Goal: Transaction & Acquisition: Purchase product/service

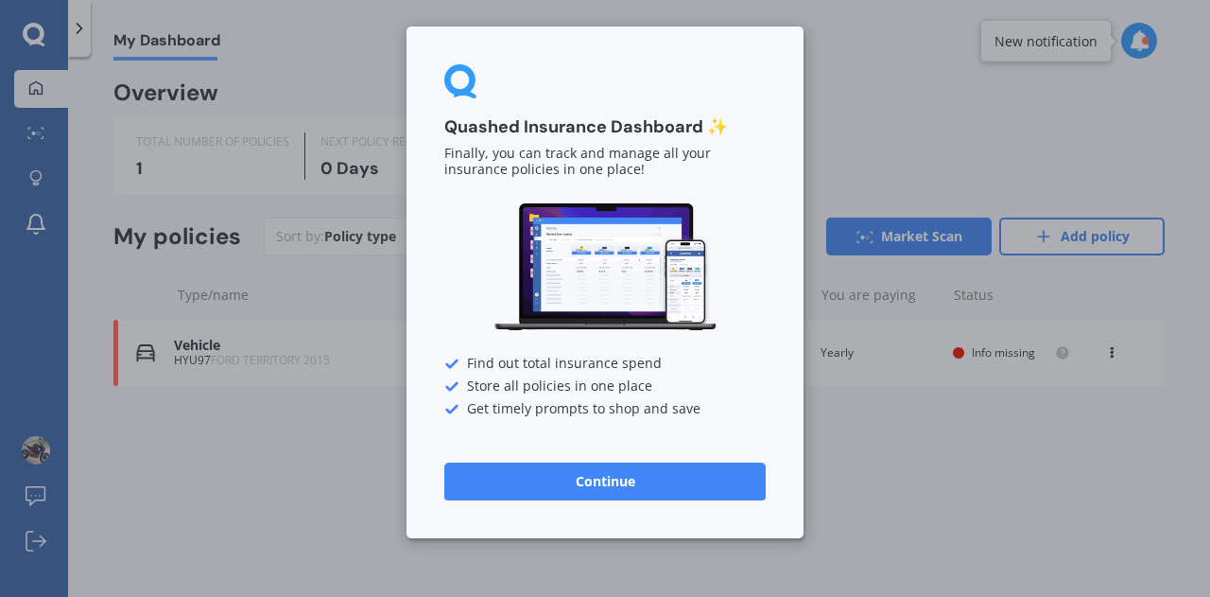
click at [607, 484] on button "Continue" at bounding box center [604, 481] width 321 height 38
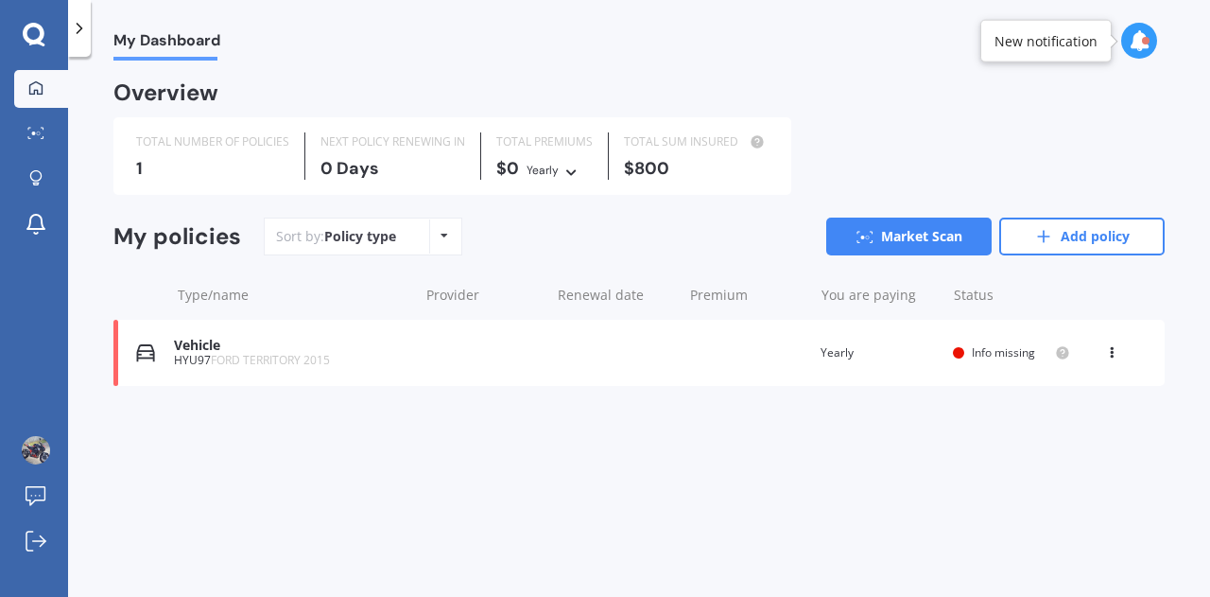
click at [89, 33] on div at bounding box center [79, 28] width 23 height 57
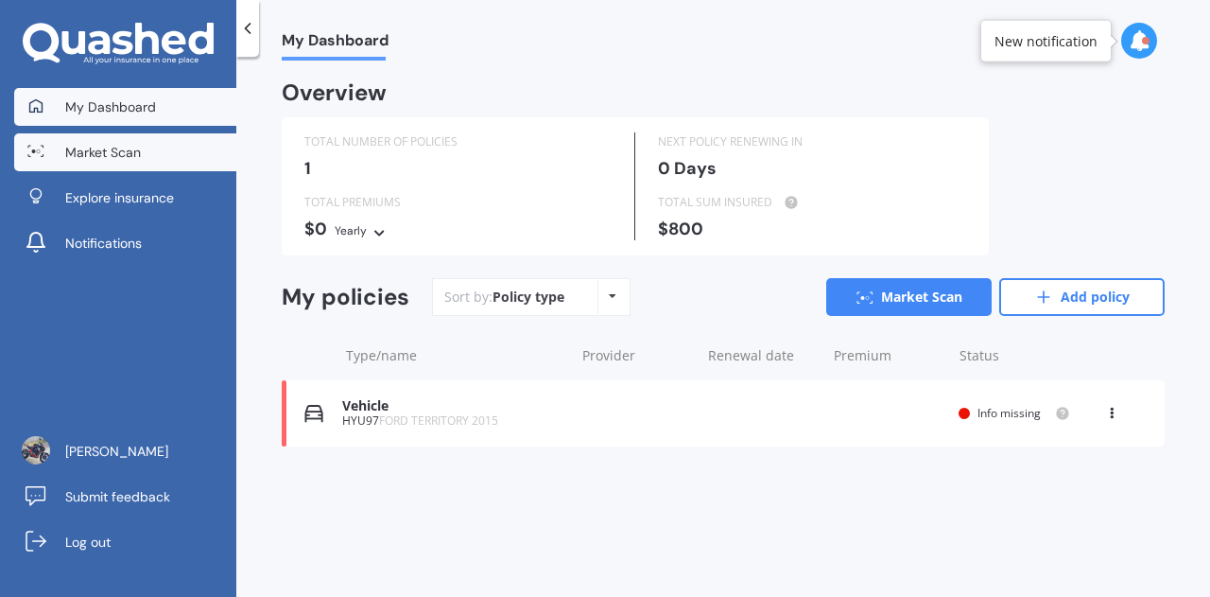
click at [113, 162] on link "Market Scan" at bounding box center [125, 152] width 222 height 38
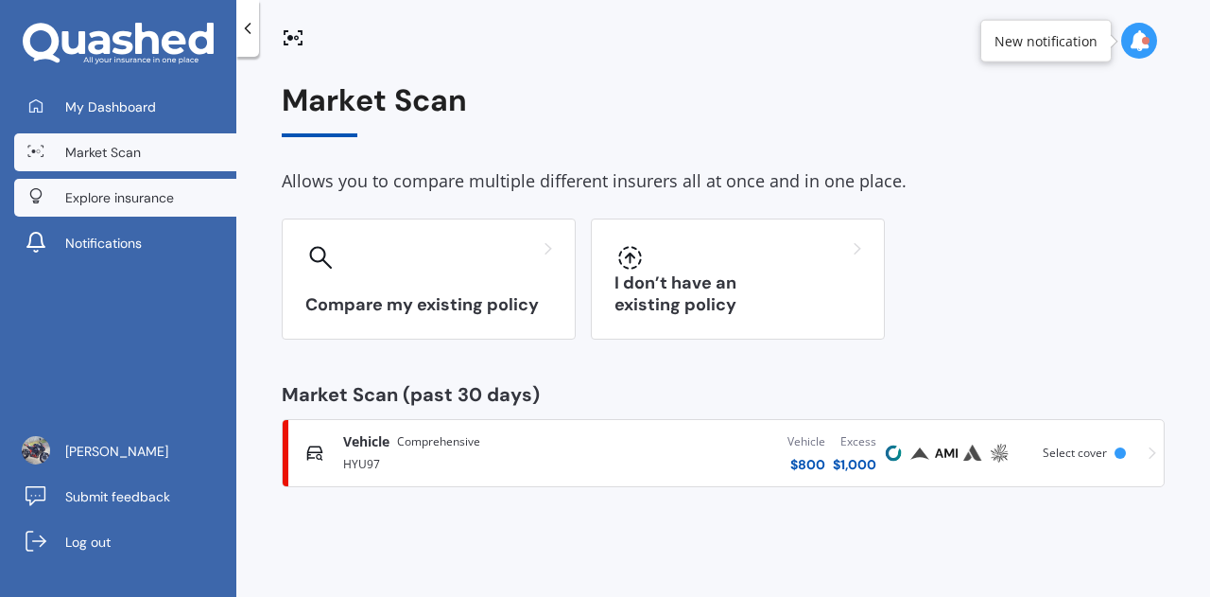
click at [130, 195] on span "Explore insurance" at bounding box center [119, 197] width 109 height 19
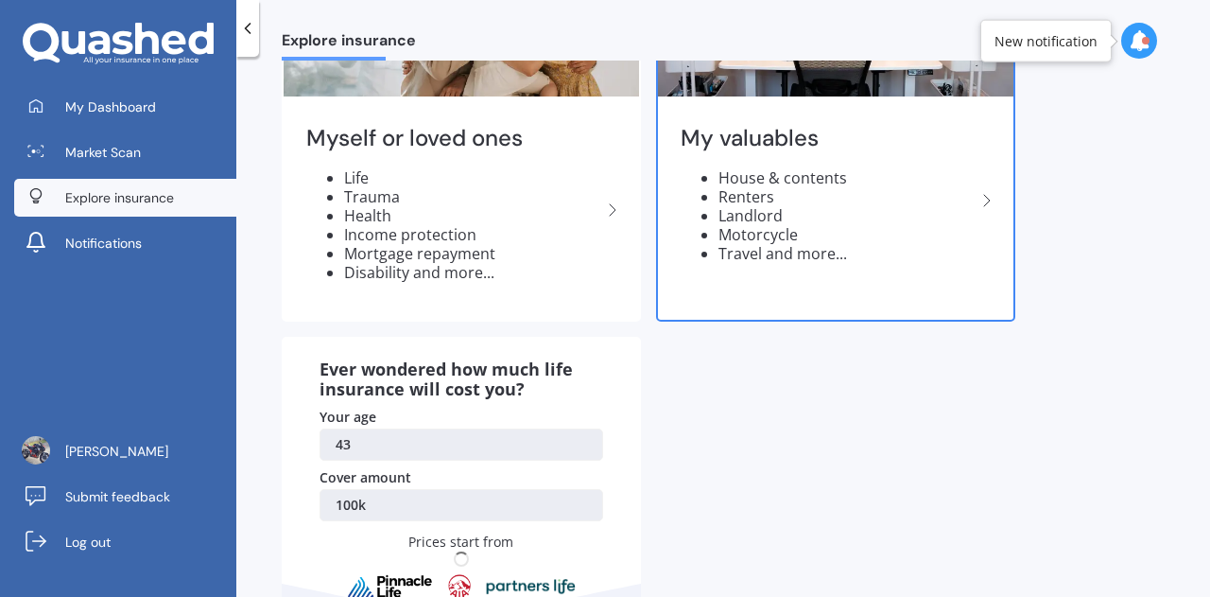
scroll to position [197, 0]
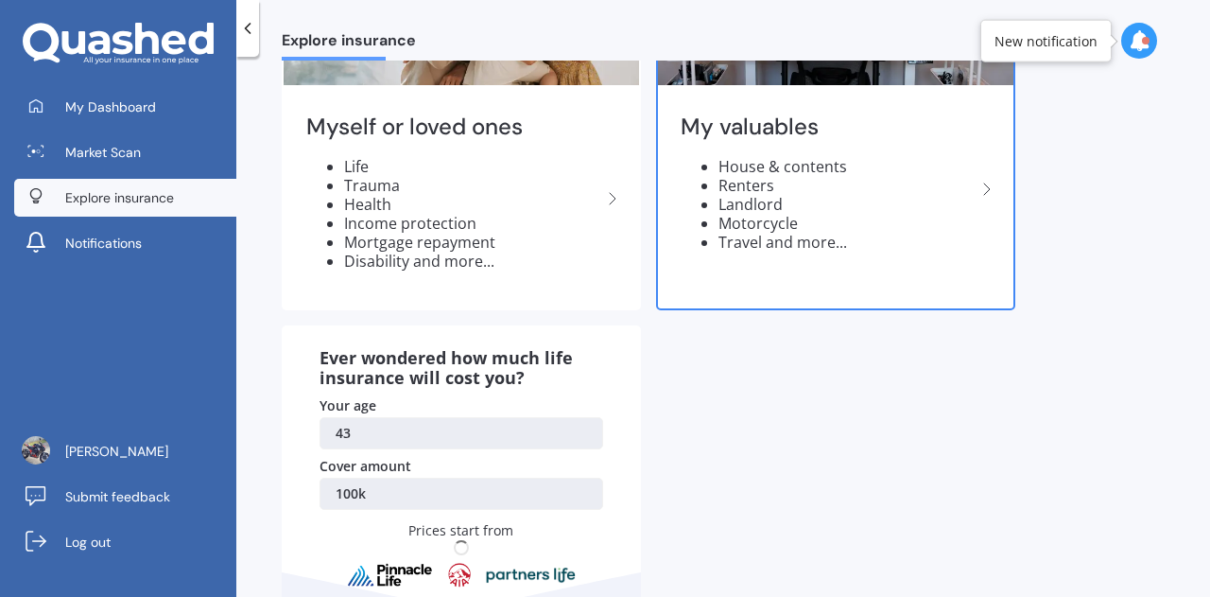
click at [855, 198] on li "Landlord" at bounding box center [847, 204] width 257 height 19
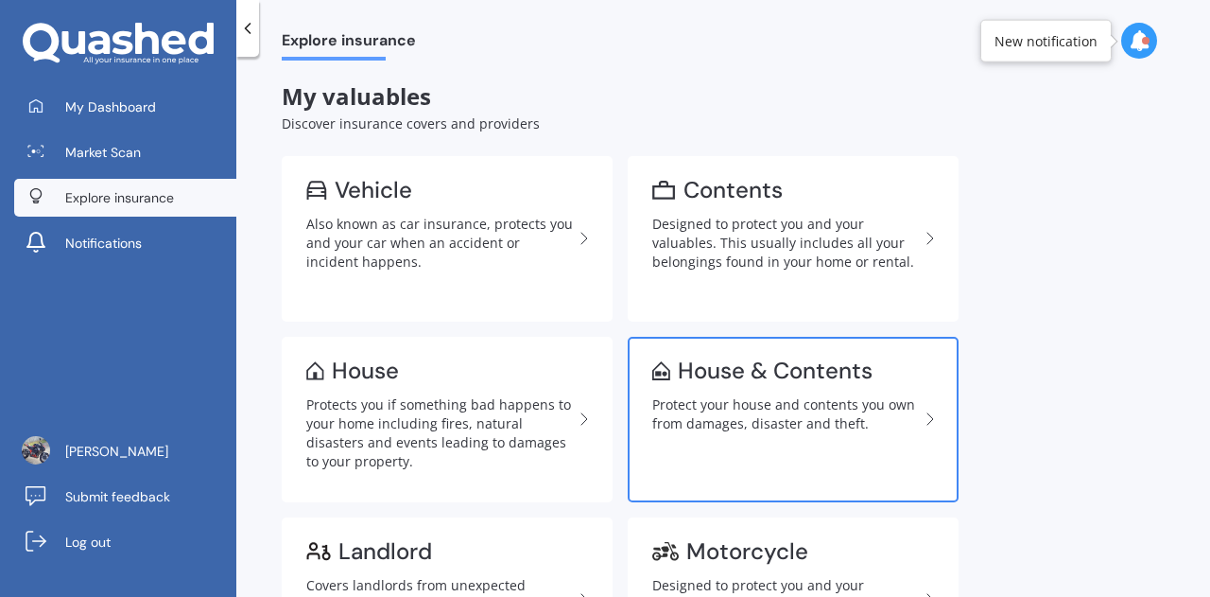
click at [839, 400] on div "Protect your house and contents you own from damages, disaster and theft." at bounding box center [785, 414] width 267 height 38
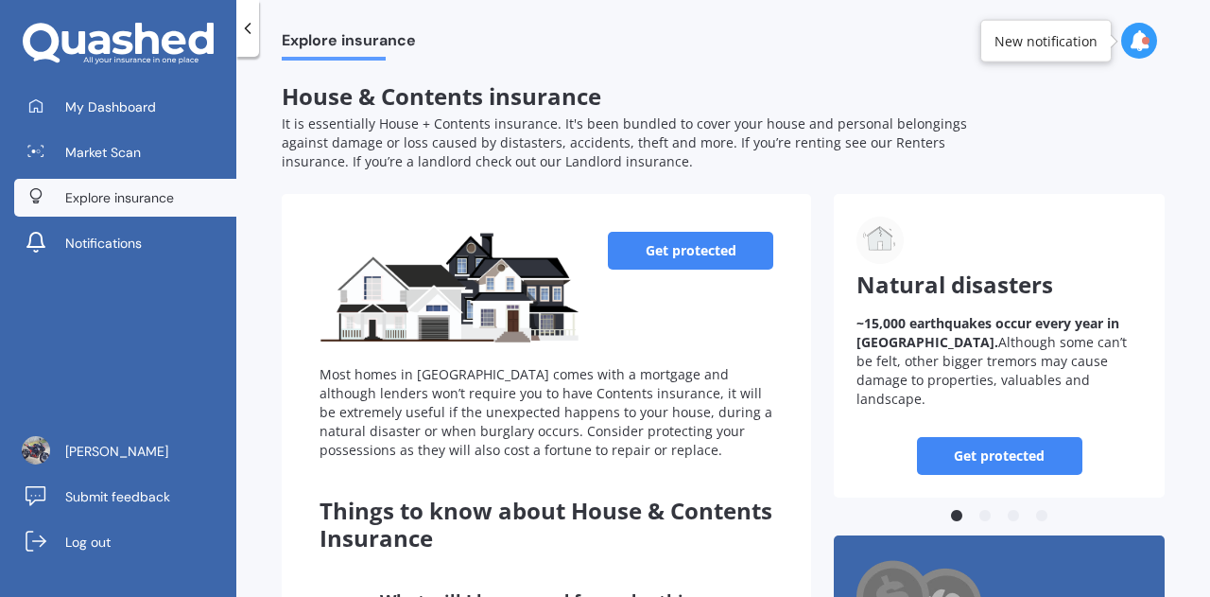
click at [669, 252] on link "Get protected" at bounding box center [690, 251] width 165 height 38
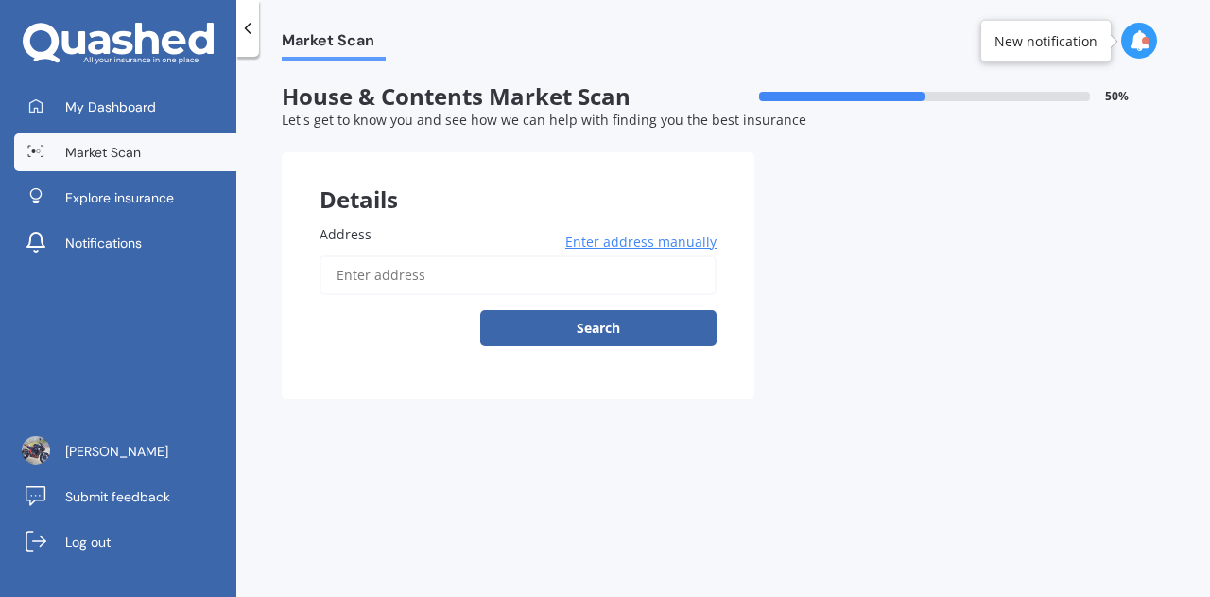
click at [524, 276] on input "Address" at bounding box center [518, 275] width 397 height 40
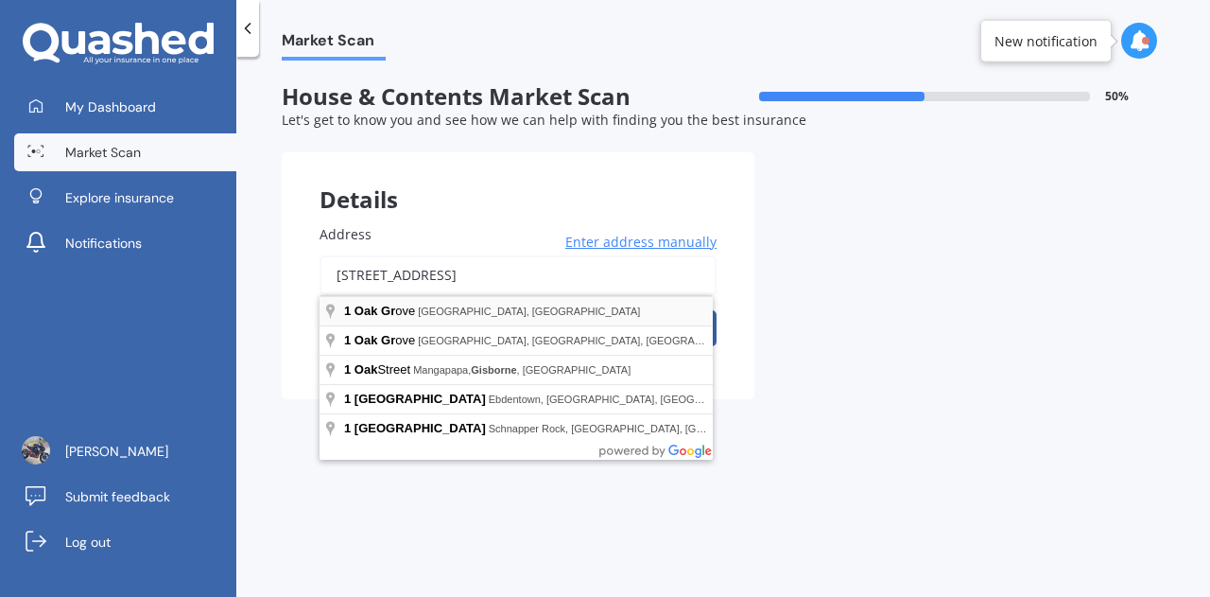
type input "[STREET_ADDRESS]"
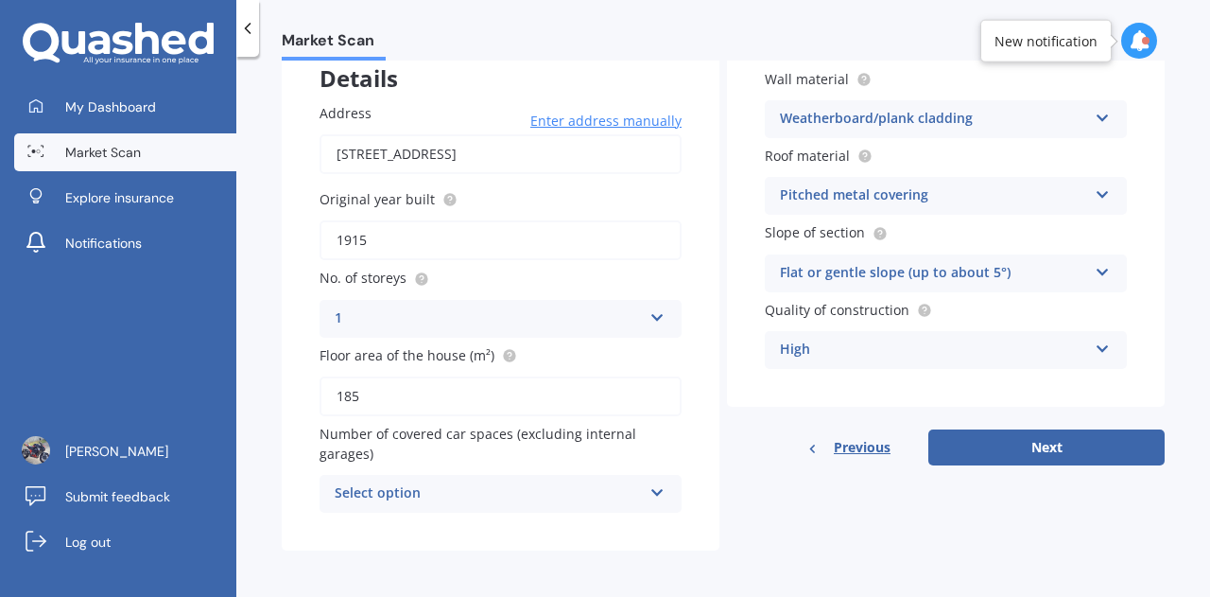
scroll to position [125, 0]
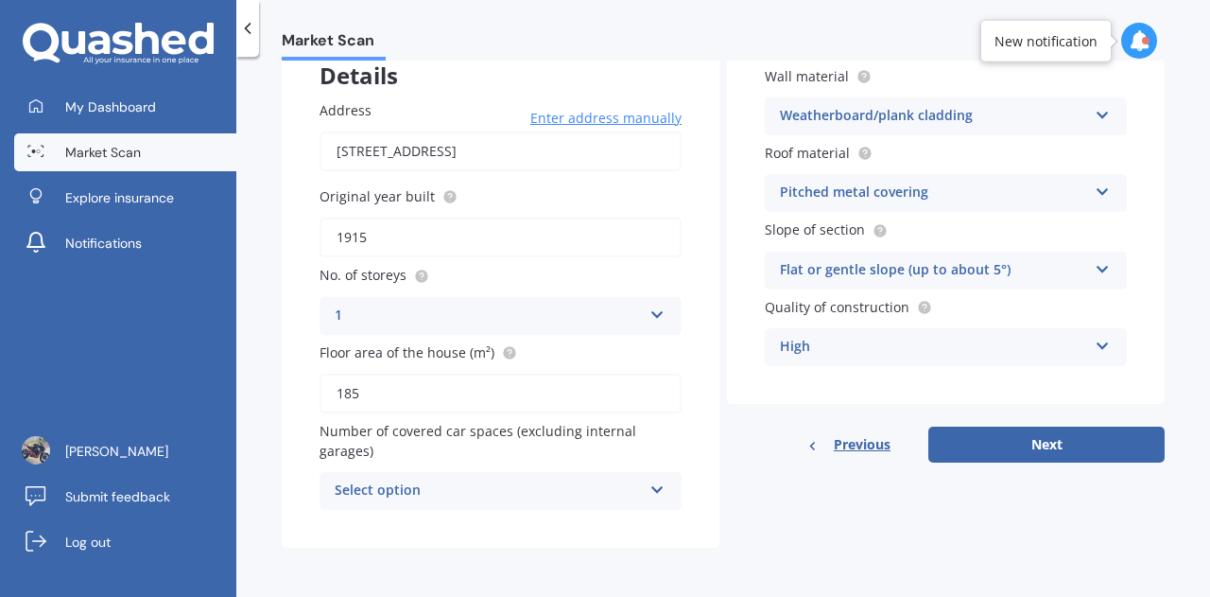
click at [604, 490] on div "Select option" at bounding box center [488, 490] width 307 height 23
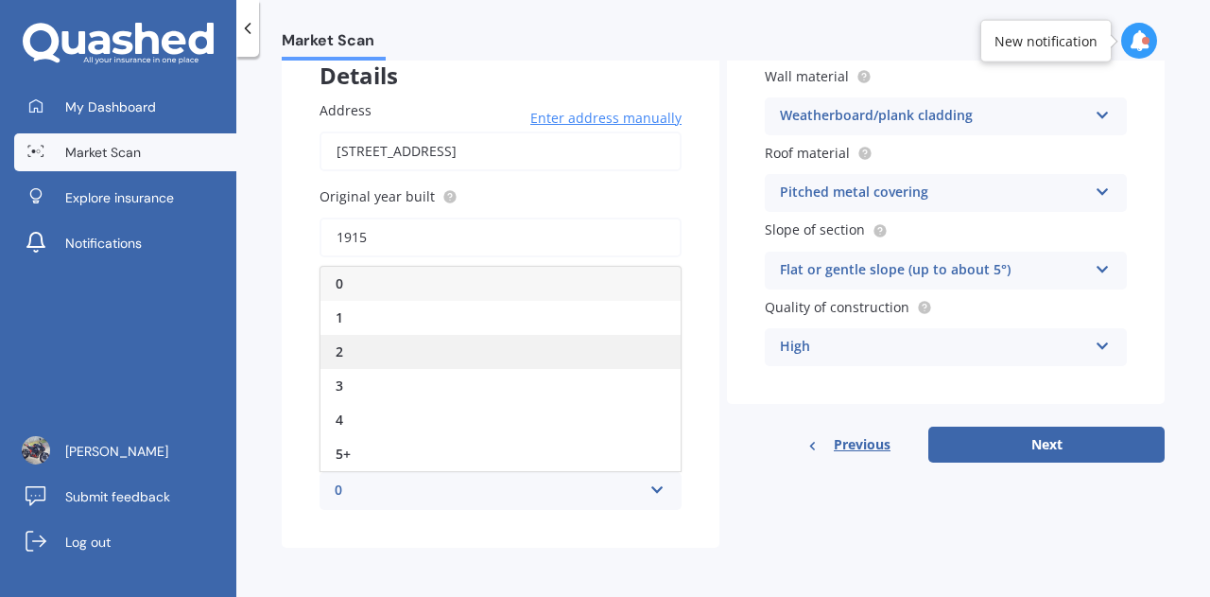
click at [408, 364] on div "2" at bounding box center [501, 352] width 360 height 34
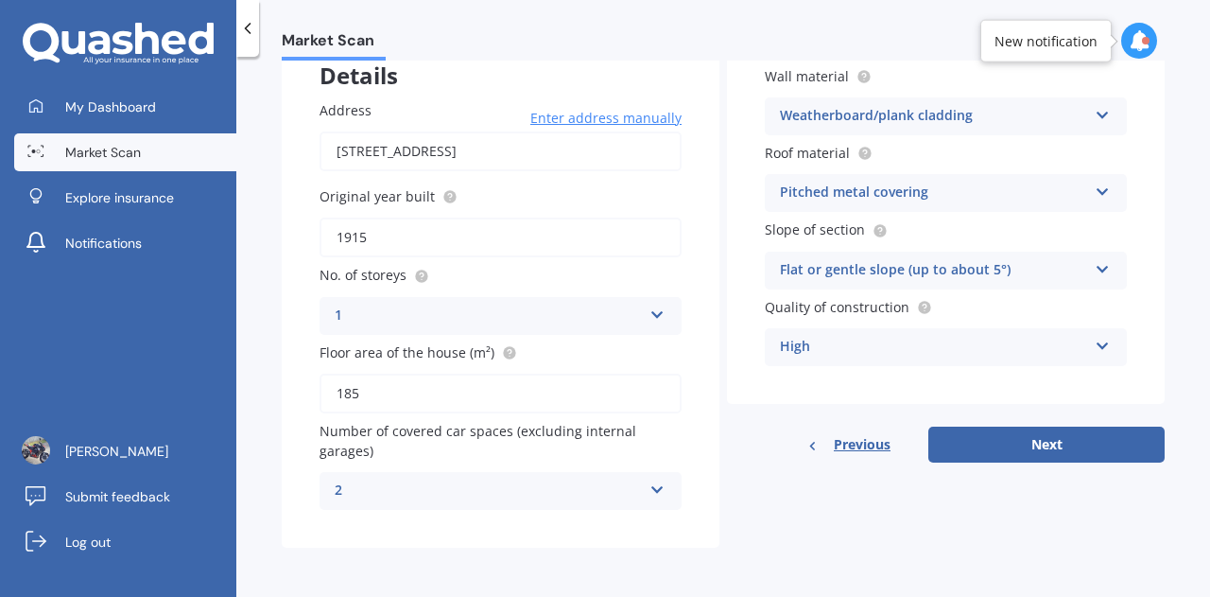
click at [652, 491] on icon at bounding box center [658, 485] width 16 height 13
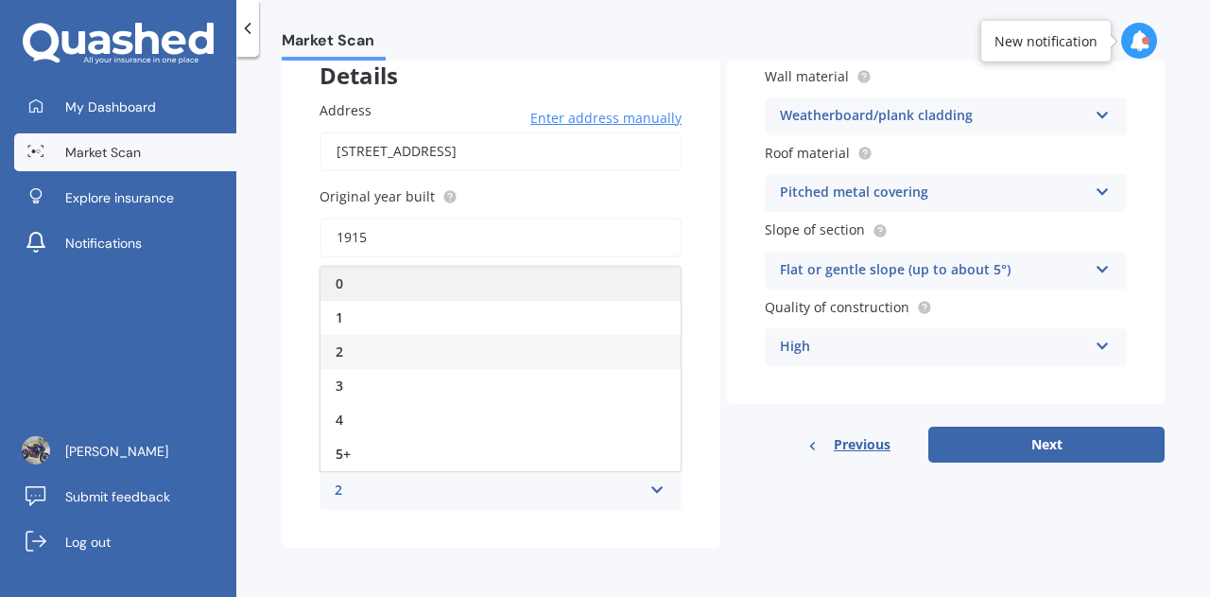
click at [377, 286] on div "0" at bounding box center [501, 284] width 360 height 34
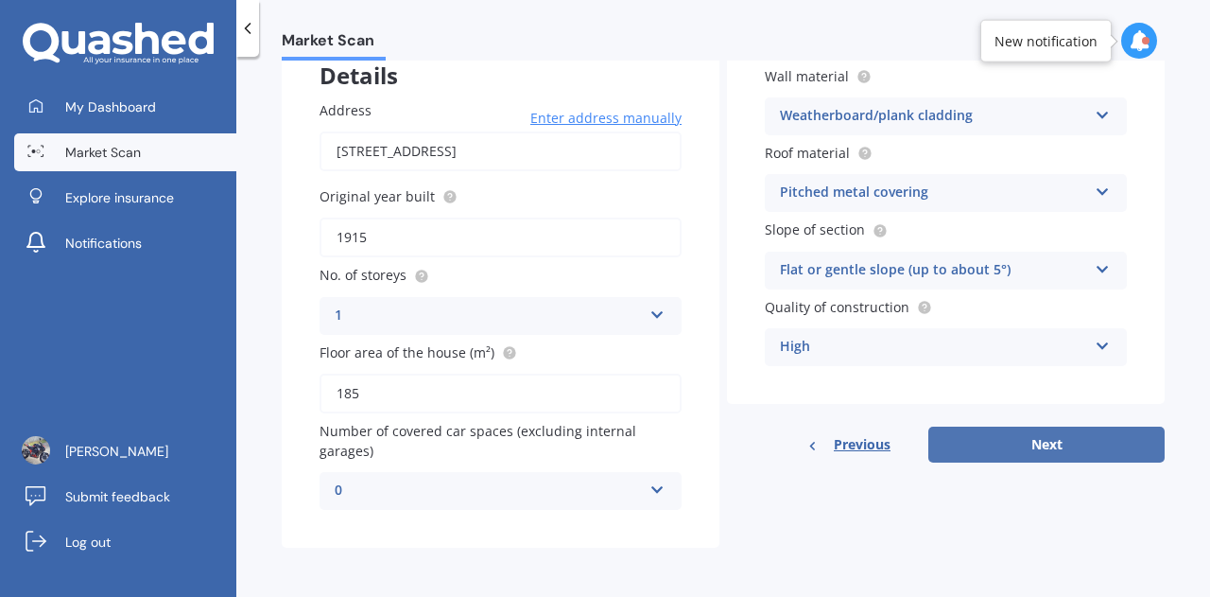
click at [1063, 445] on button "Next" at bounding box center [1047, 444] width 236 height 36
select select "30"
select select "06"
select select "1982"
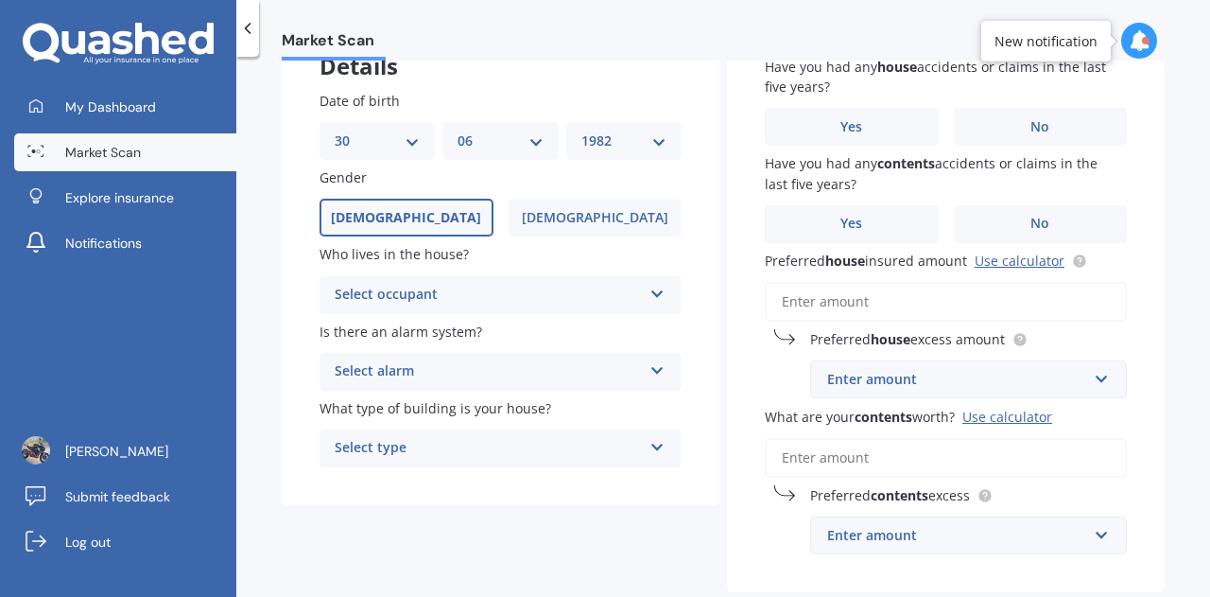
scroll to position [134, 0]
click at [601, 300] on div "Select occupant" at bounding box center [488, 294] width 307 height 23
click at [454, 334] on div "Owner" at bounding box center [501, 331] width 360 height 34
click at [599, 376] on div "Select alarm" at bounding box center [488, 370] width 307 height 23
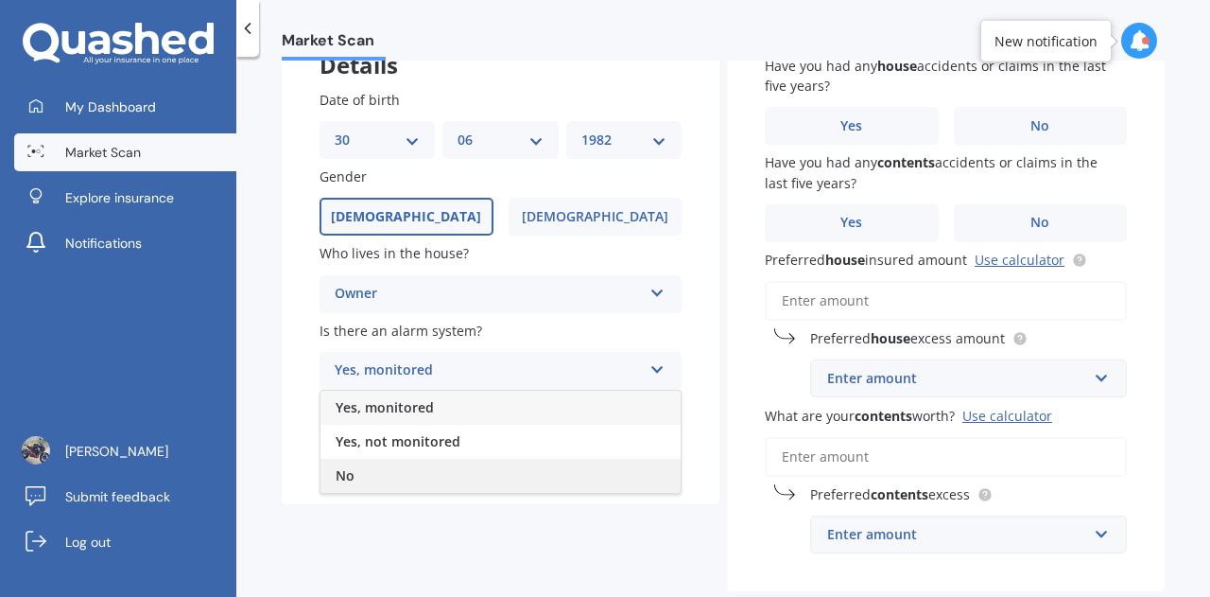
click at [408, 474] on div "No" at bounding box center [501, 476] width 360 height 34
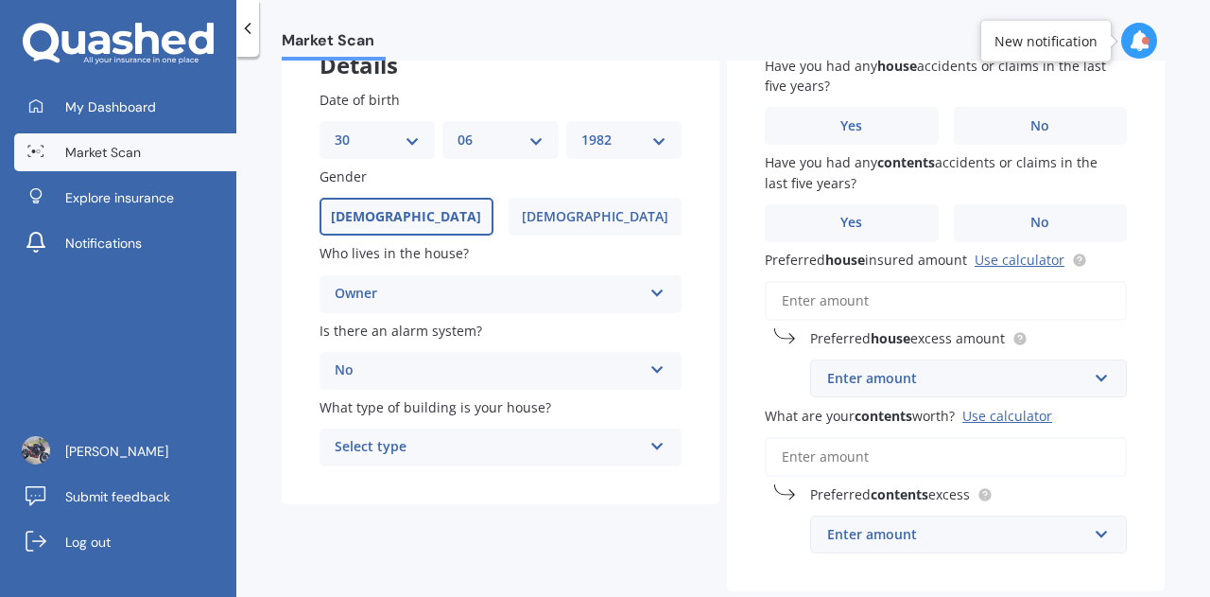
click at [594, 458] on div "Select type" at bounding box center [488, 447] width 307 height 23
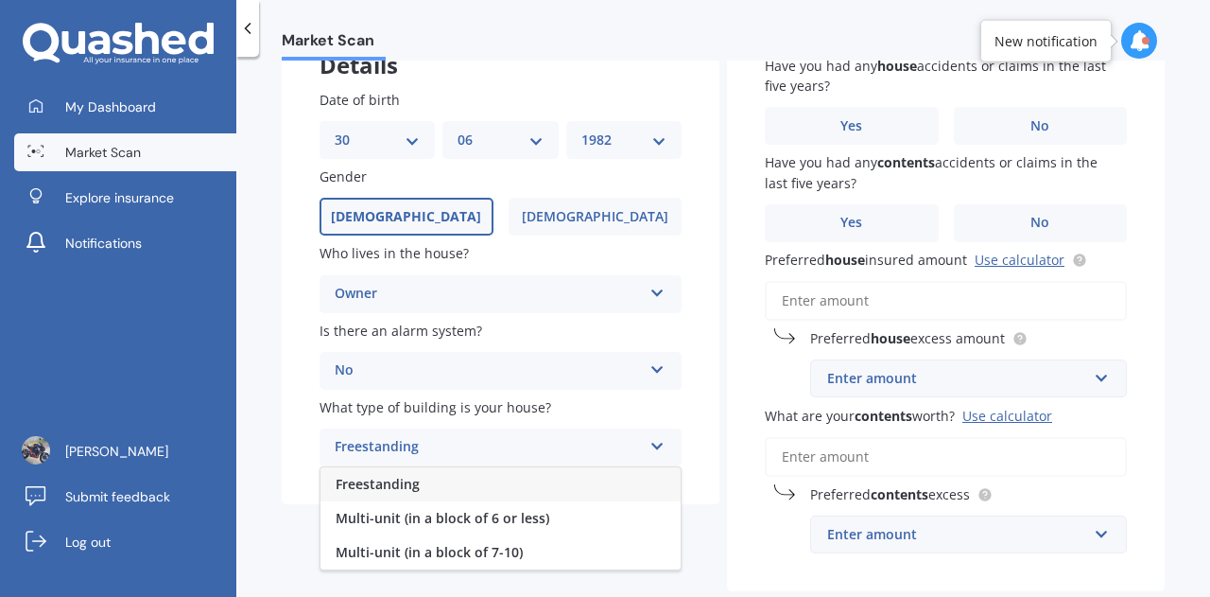
click at [481, 487] on div "Freestanding" at bounding box center [501, 484] width 360 height 34
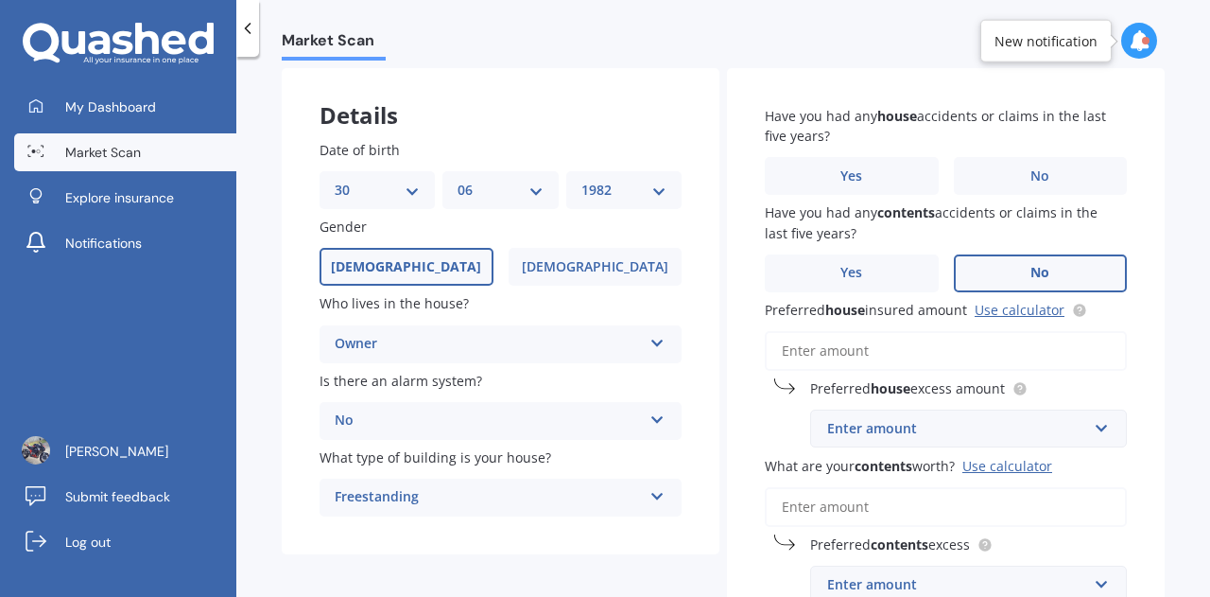
scroll to position [78, 0]
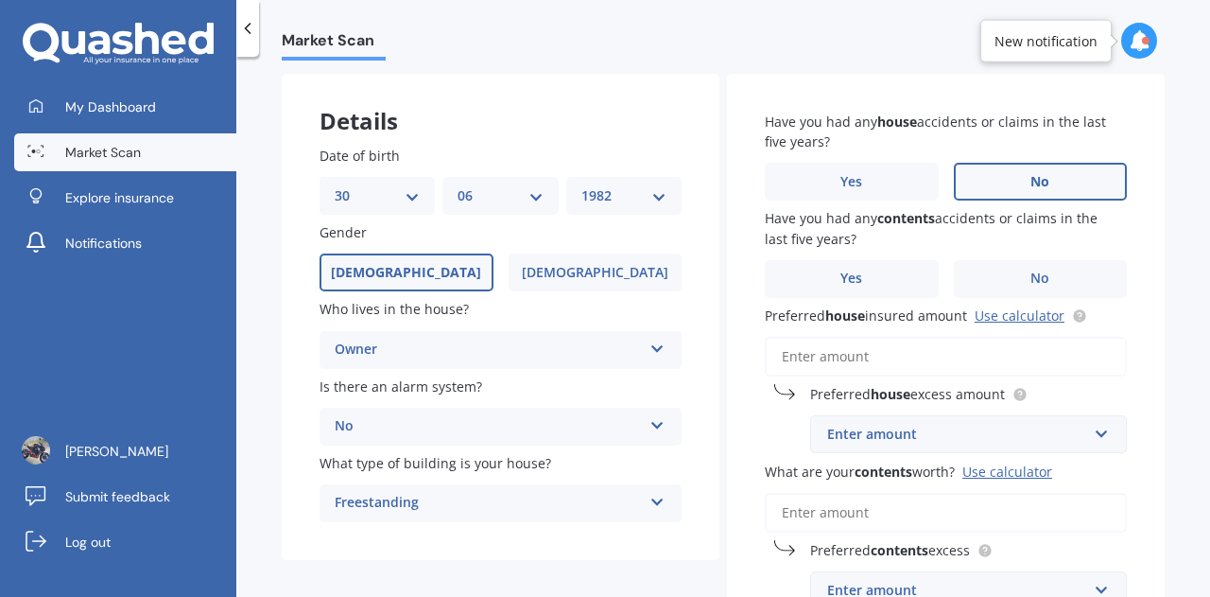
click at [1041, 181] on span "No" at bounding box center [1040, 182] width 19 height 16
click at [0, 0] on input "No" at bounding box center [0, 0] width 0 height 0
click at [1031, 279] on span "No" at bounding box center [1040, 278] width 19 height 16
click at [0, 0] on input "No" at bounding box center [0, 0] width 0 height 0
click at [946, 364] on input "Preferred house insured amount Use calculator" at bounding box center [946, 357] width 362 height 40
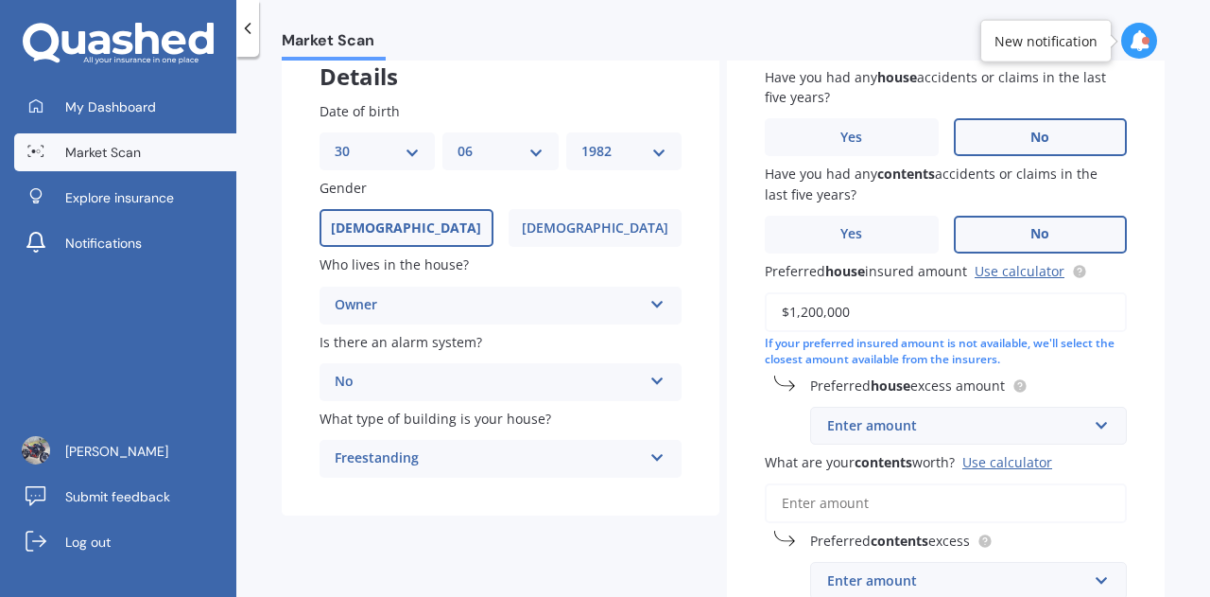
scroll to position [126, 0]
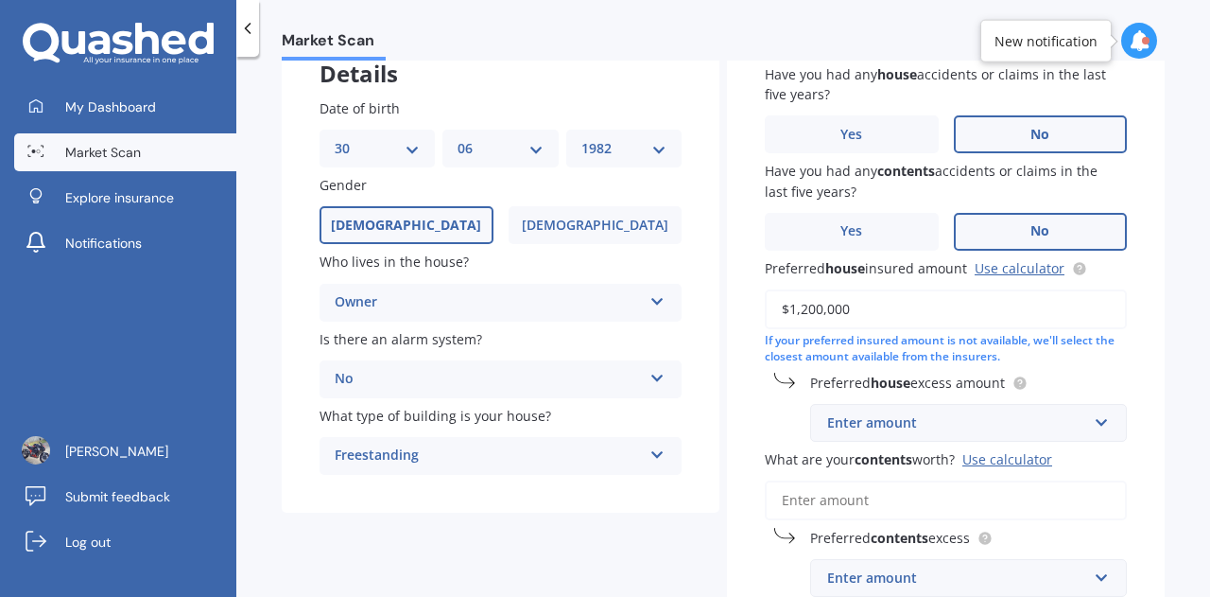
type input "$1,200,000"
click at [1001, 427] on div "Enter amount" at bounding box center [957, 422] width 260 height 21
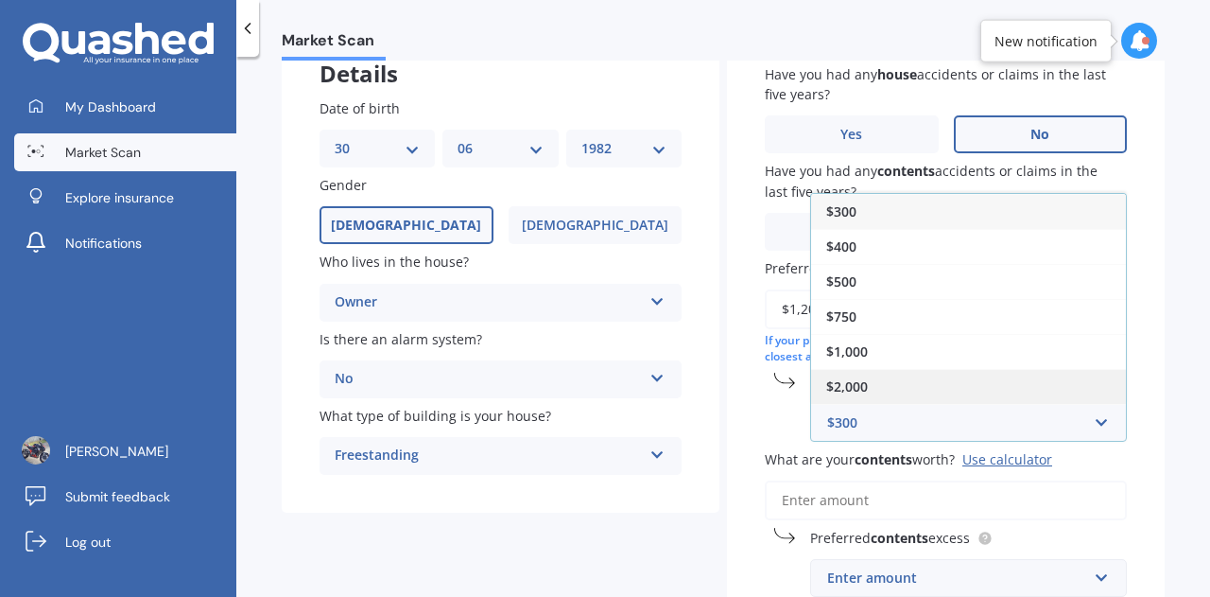
click at [889, 391] on div "$2,000" at bounding box center [968, 386] width 315 height 35
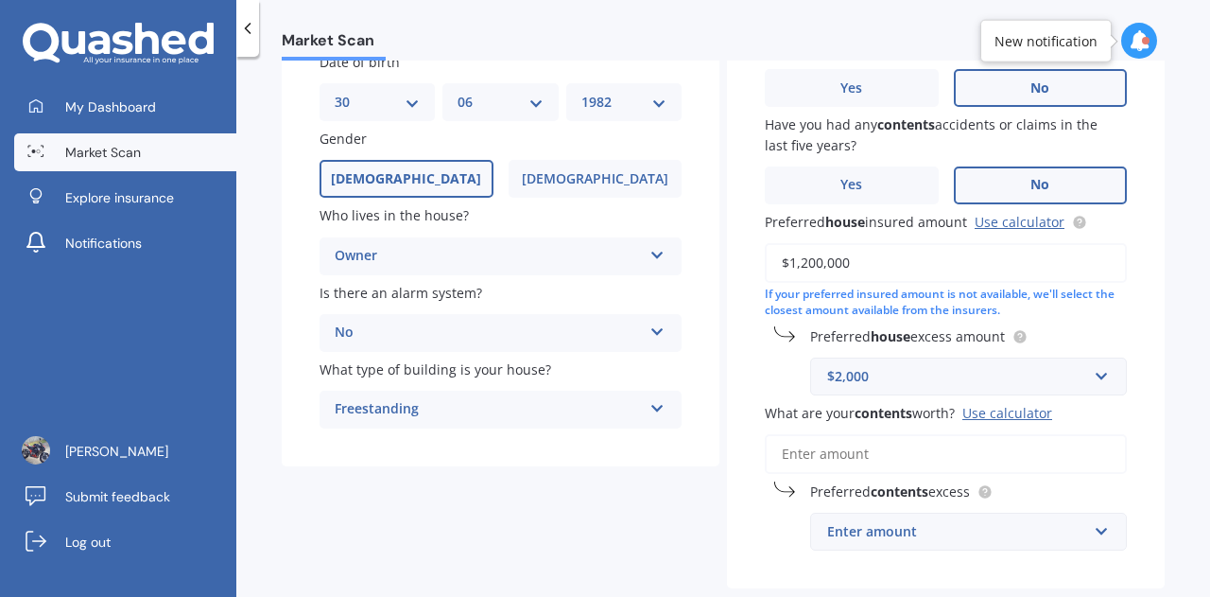
scroll to position [173, 0]
click at [926, 459] on input "What are your contents worth? Use calculator" at bounding box center [946, 453] width 362 height 40
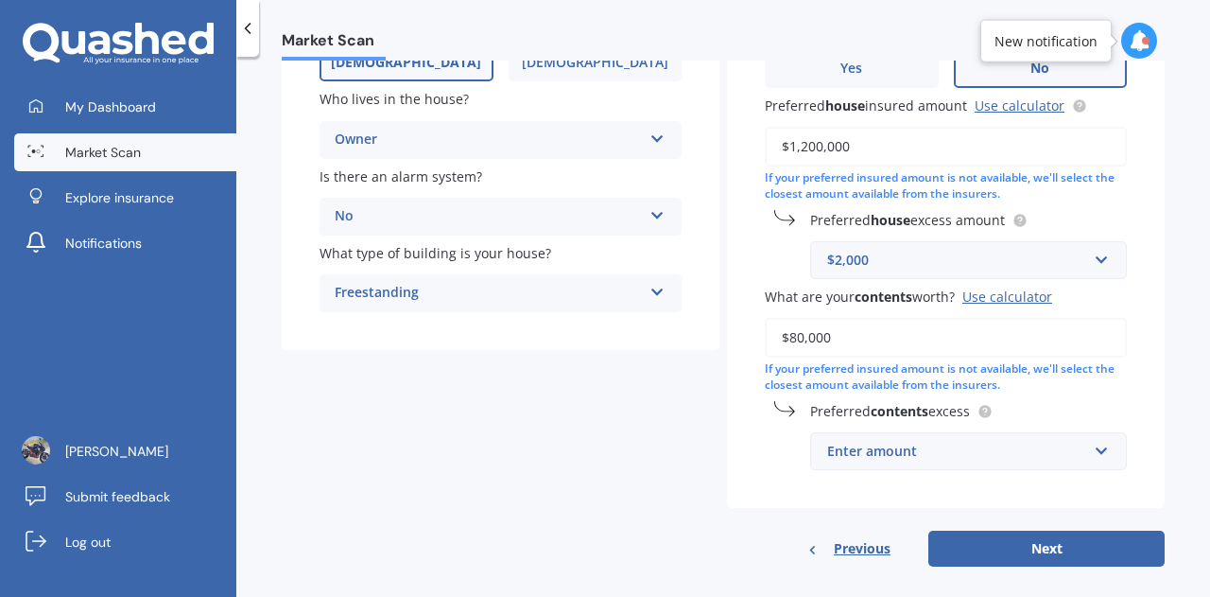
scroll to position [307, 0]
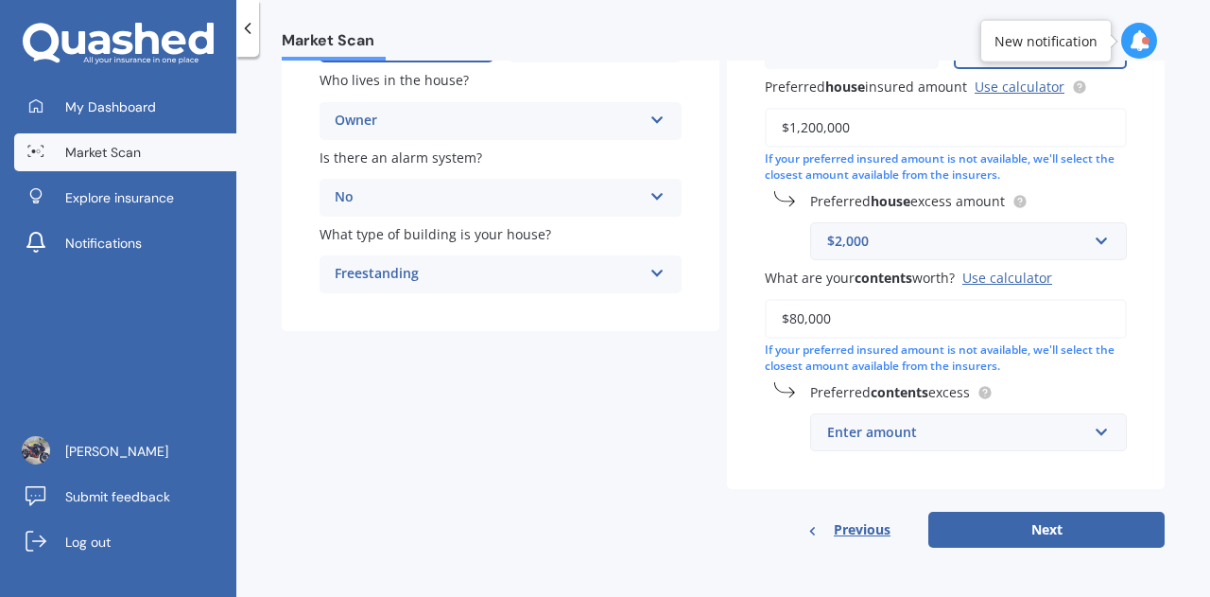
type input "$80,000"
click at [979, 436] on div "Enter amount" at bounding box center [957, 432] width 260 height 21
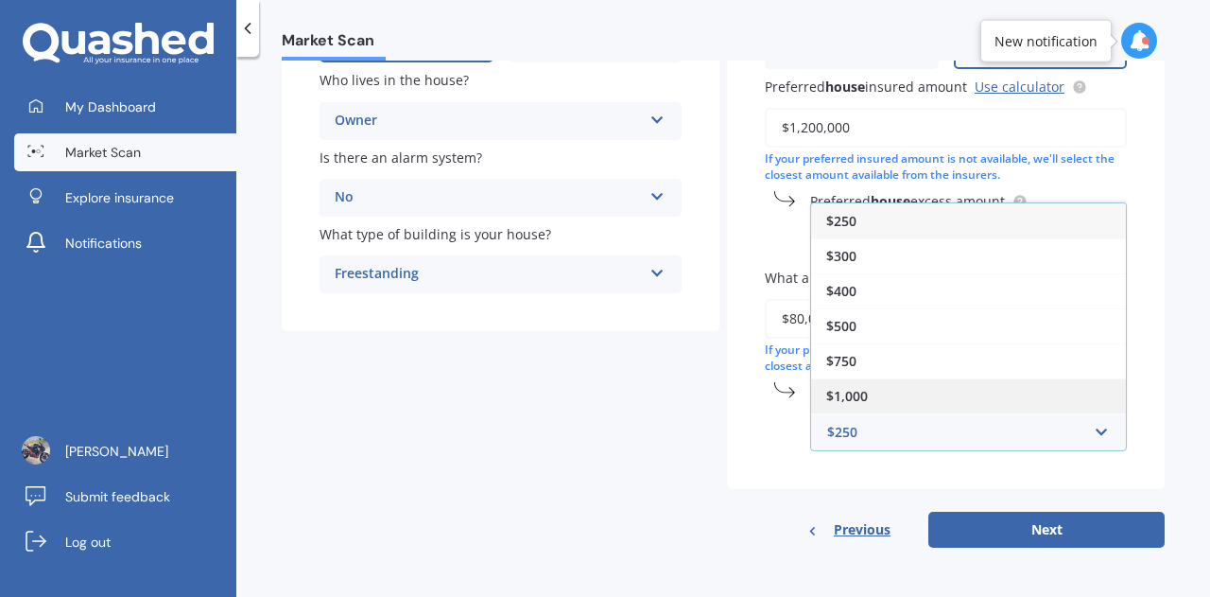
click at [879, 392] on div "$1,000" at bounding box center [968, 395] width 315 height 35
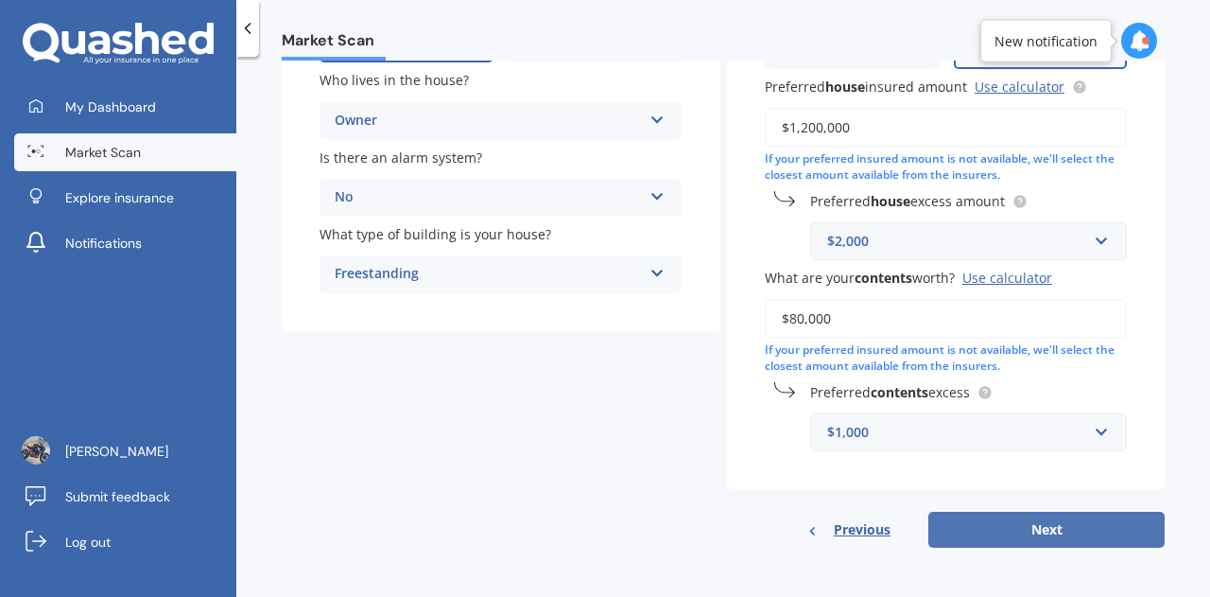
click at [1035, 533] on button "Next" at bounding box center [1047, 530] width 236 height 36
select select "30"
select select "06"
select select "1982"
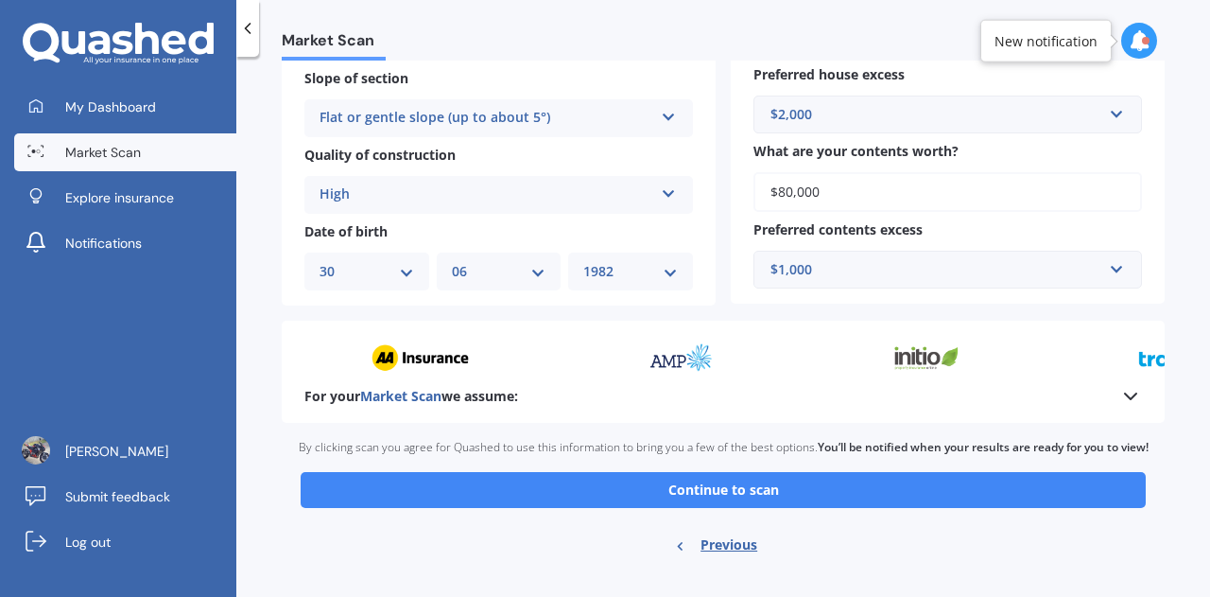
scroll to position [644, 0]
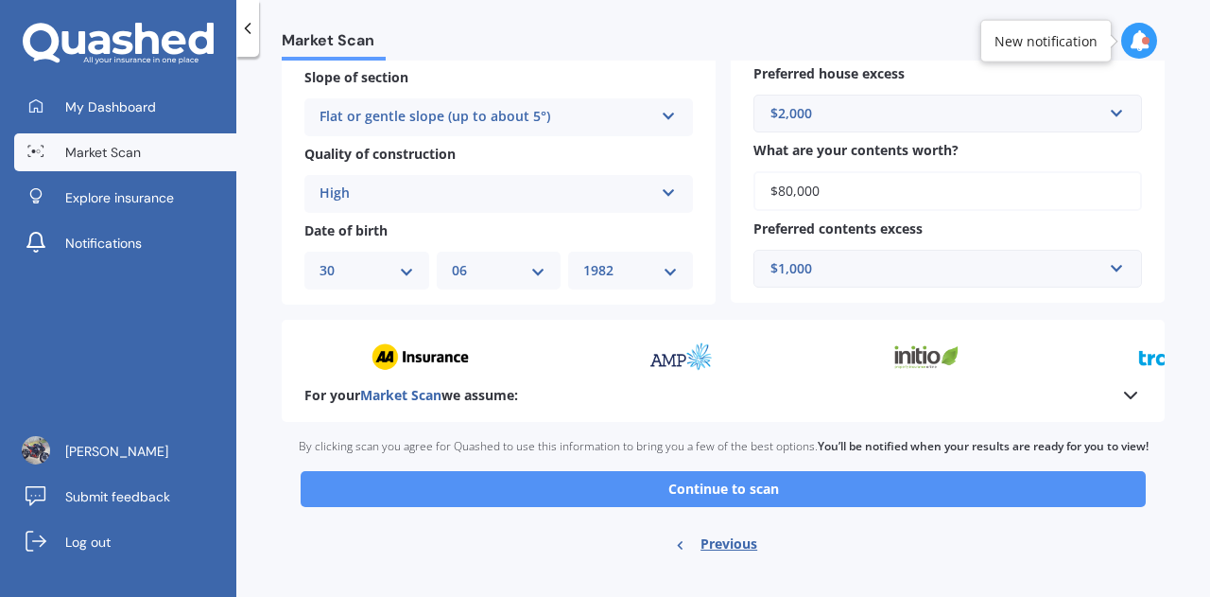
click at [777, 491] on button "Continue to scan" at bounding box center [723, 489] width 845 height 36
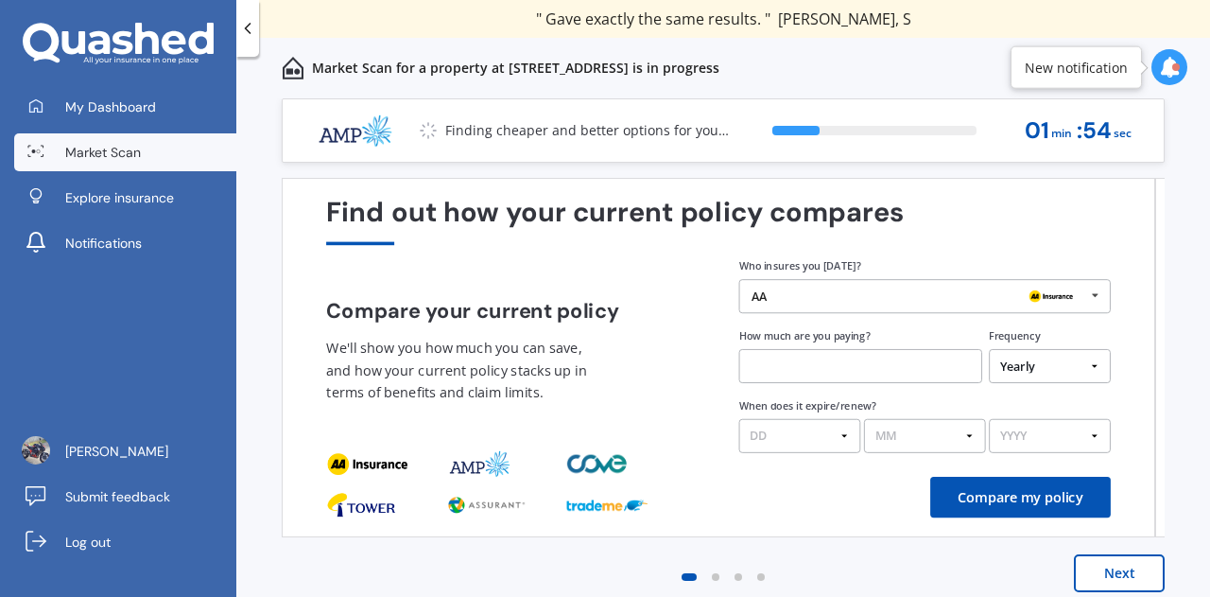
scroll to position [13, 0]
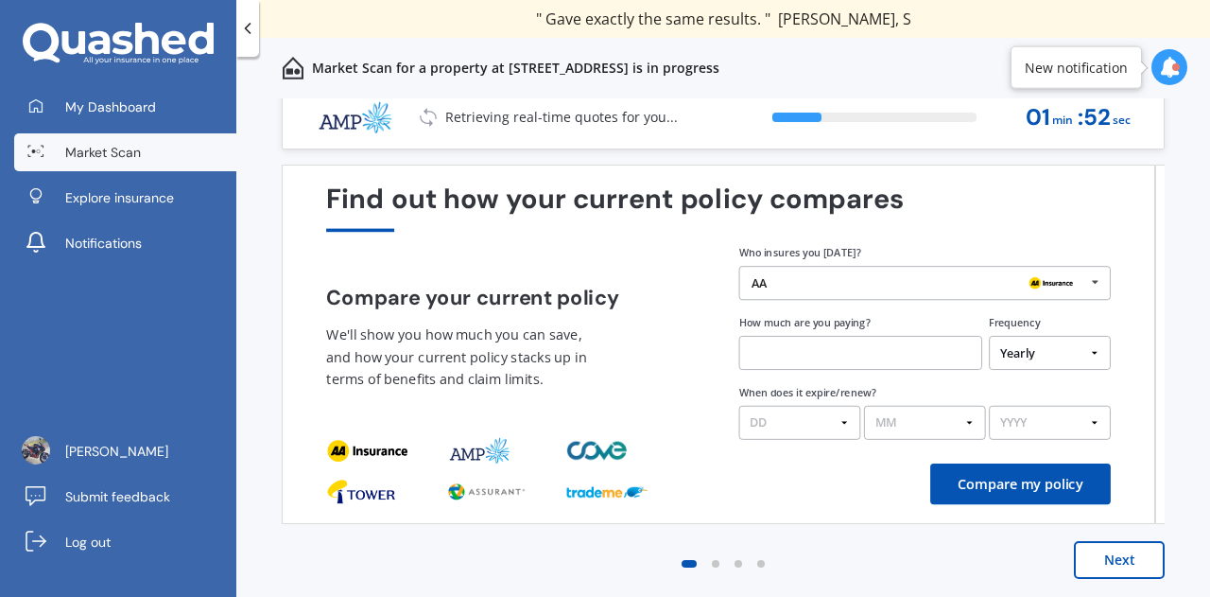
click at [1150, 574] on button "Next" at bounding box center [1119, 560] width 91 height 38
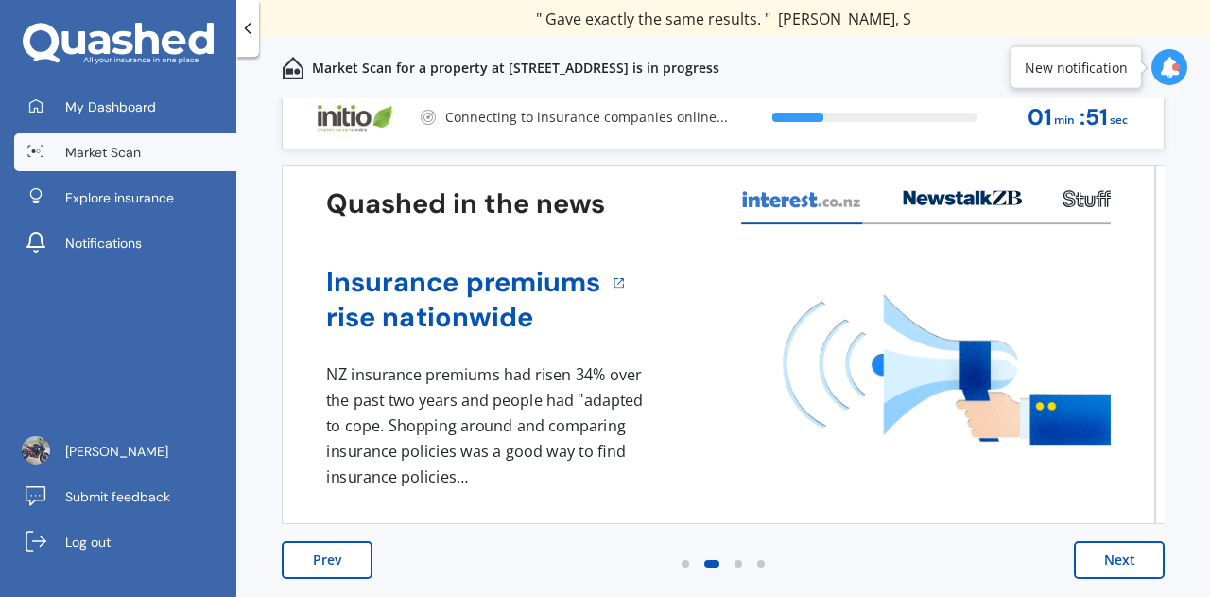
click at [1133, 567] on button "Next" at bounding box center [1119, 560] width 91 height 38
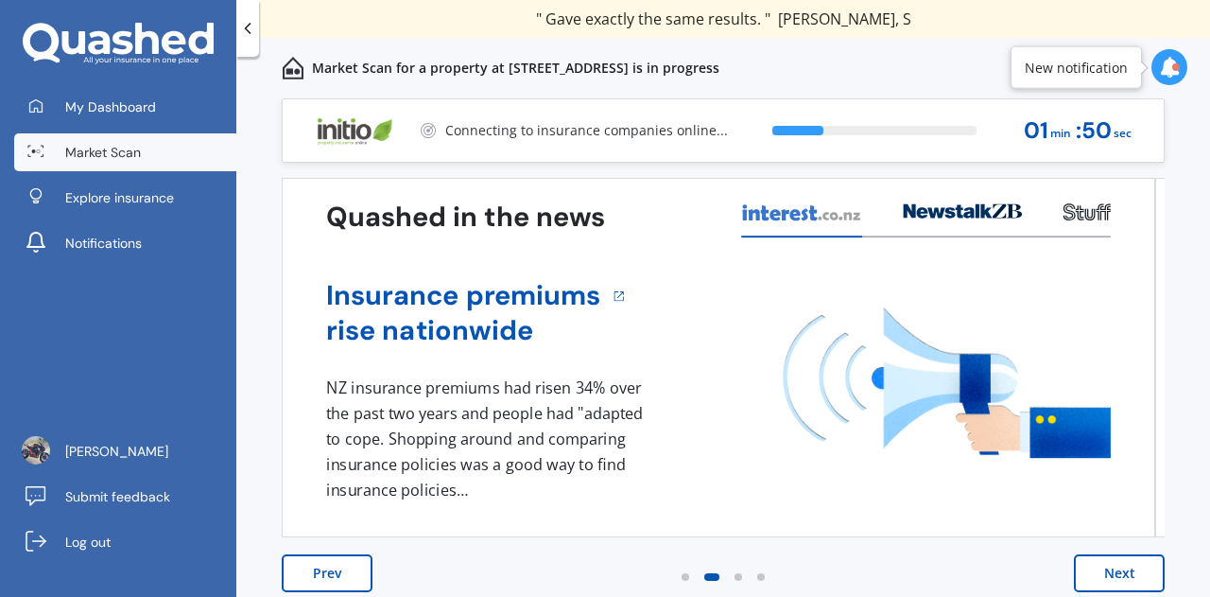
click at [1106, 566] on button "Next" at bounding box center [1119, 573] width 91 height 38
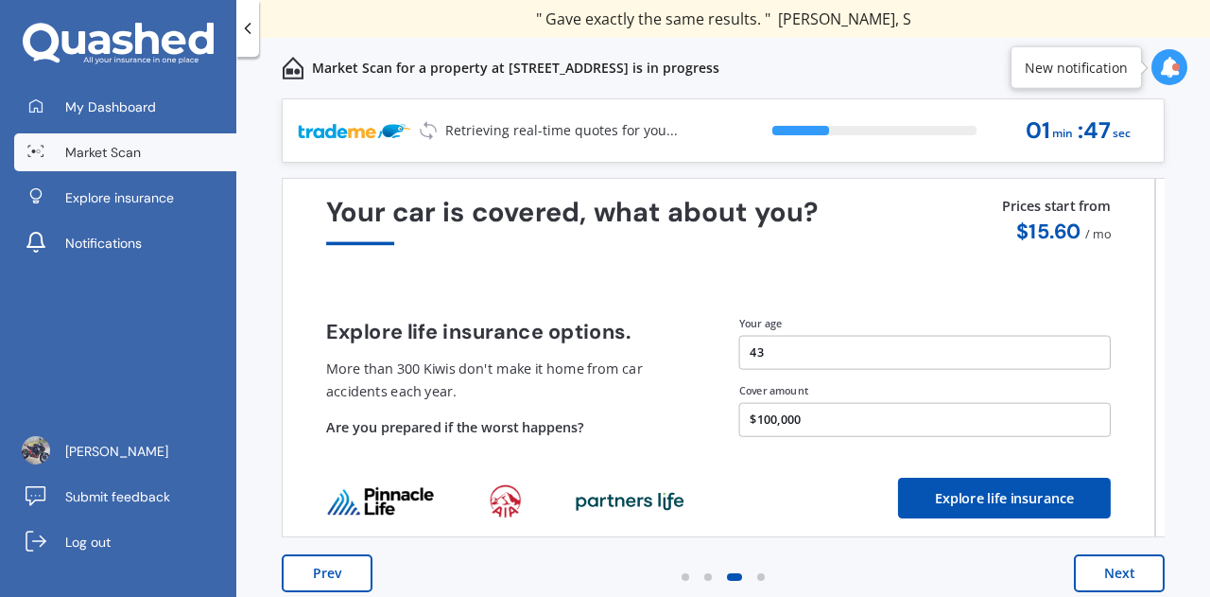
click at [1106, 566] on button "Next" at bounding box center [1119, 573] width 91 height 38
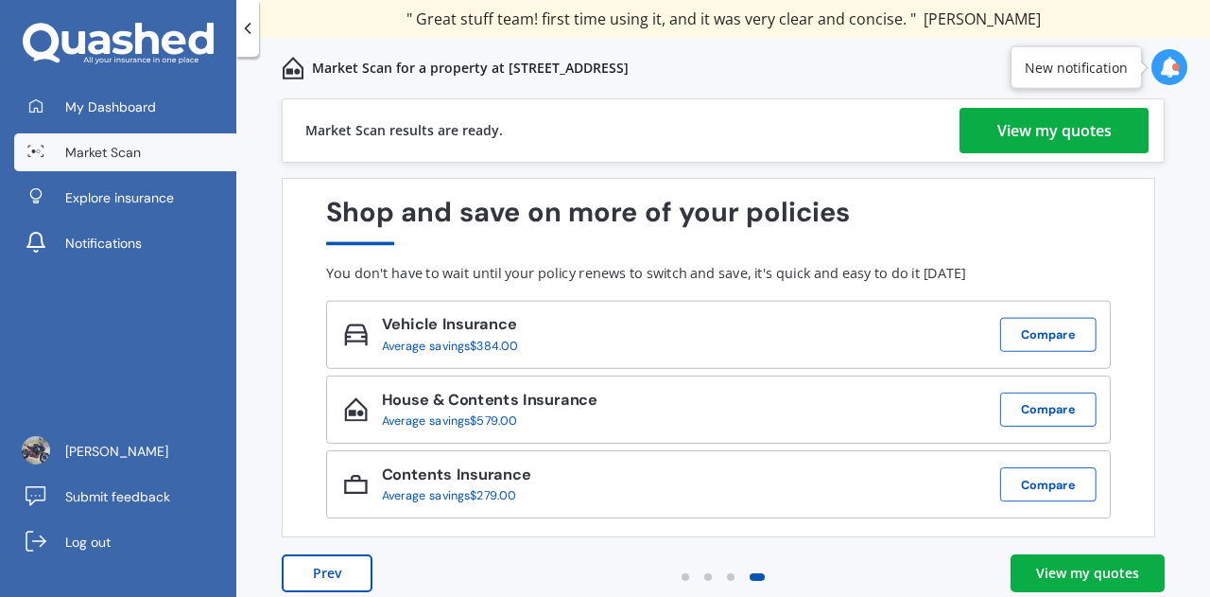
click at [1055, 130] on div "View my quotes" at bounding box center [1055, 130] width 114 height 45
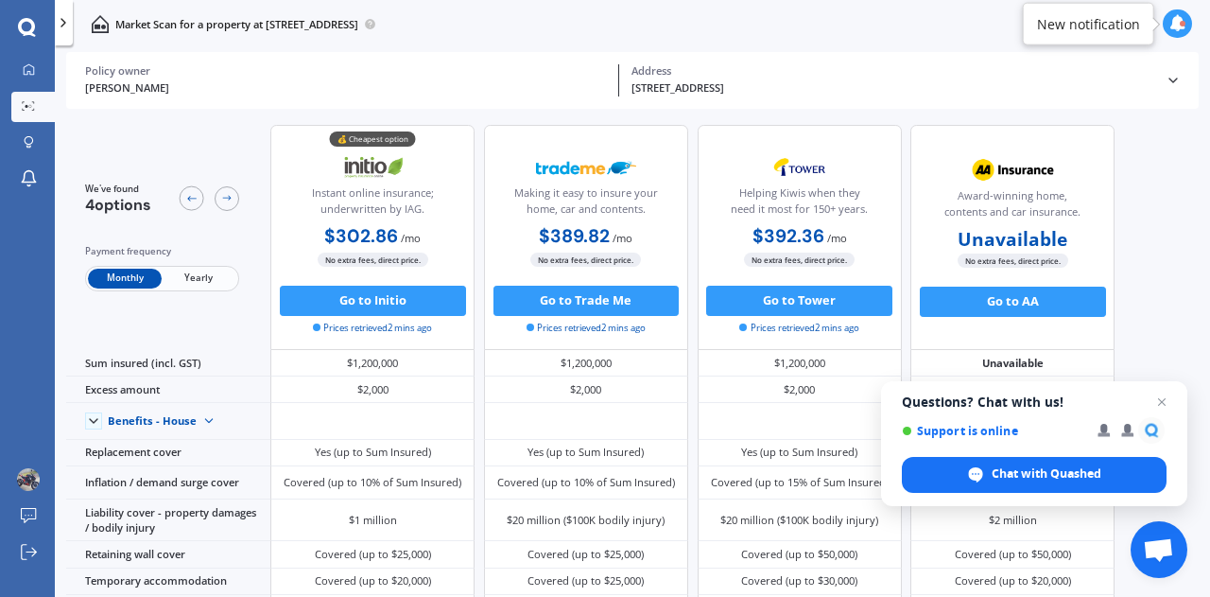
click at [195, 281] on span "Yearly" at bounding box center [199, 279] width 74 height 20
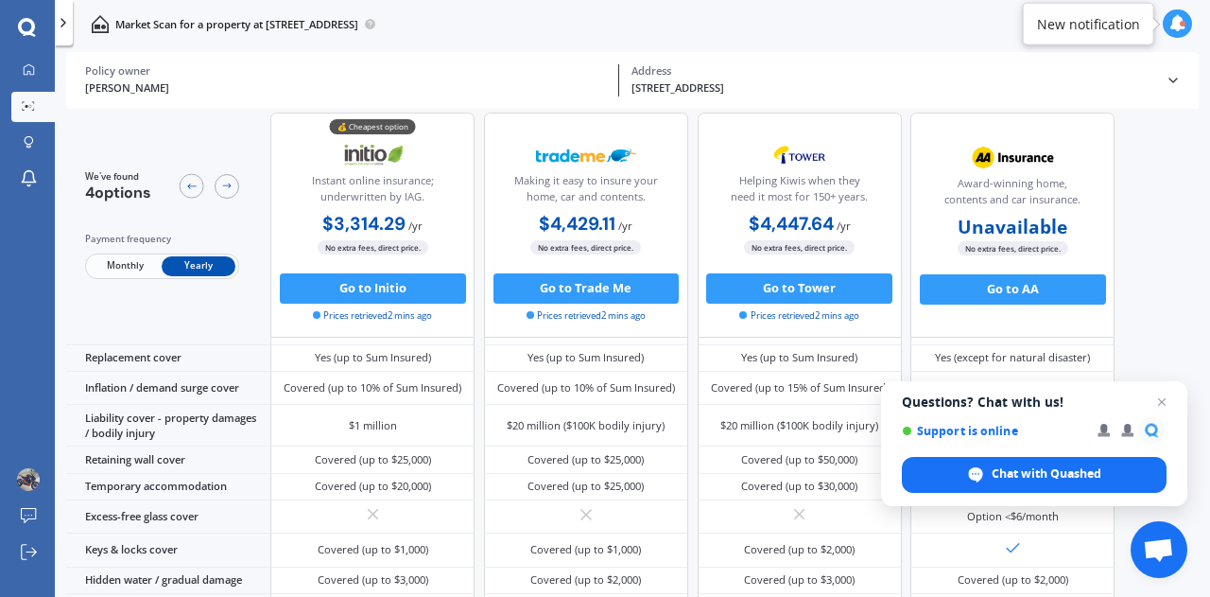
scroll to position [123, 0]
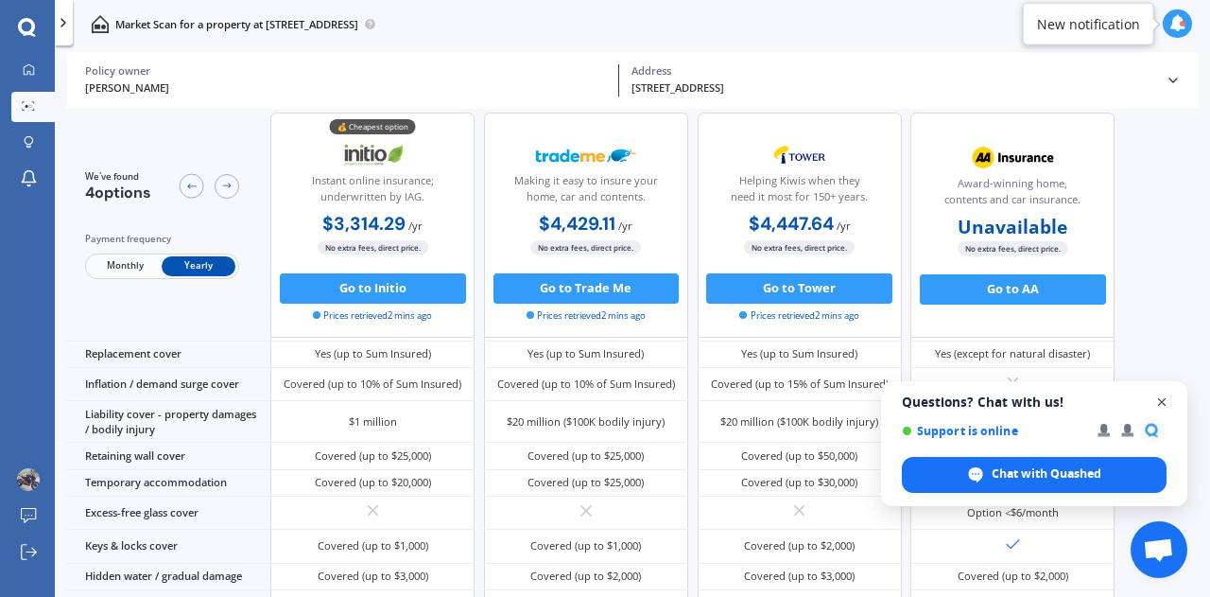
click at [1166, 398] on span "Open chat" at bounding box center [1163, 403] width 24 height 24
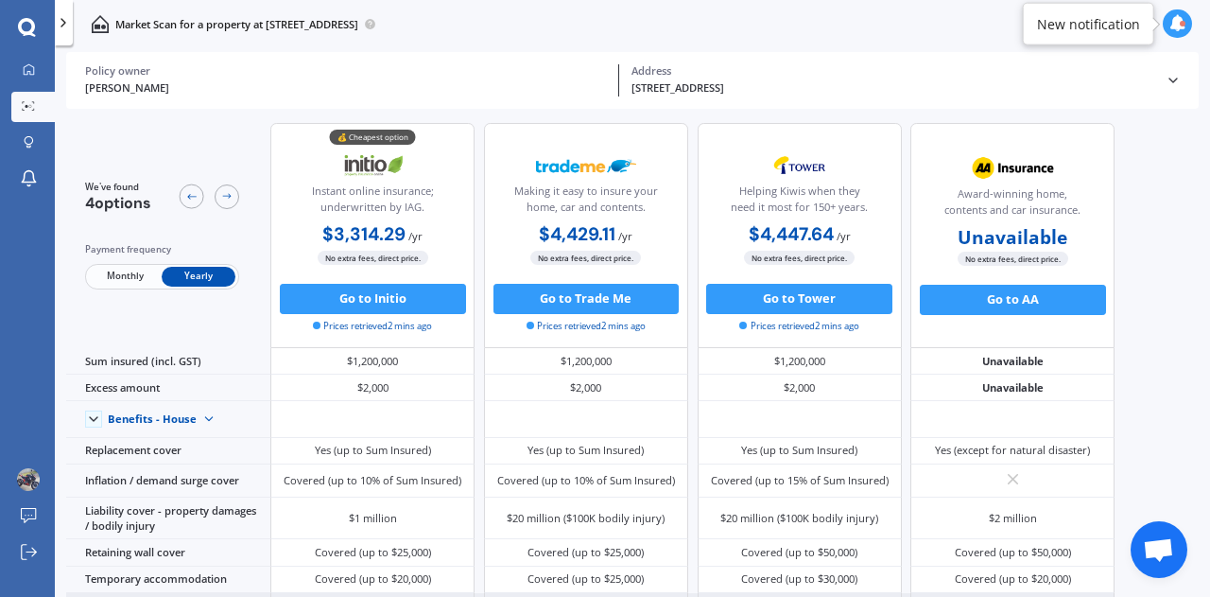
scroll to position [0, 0]
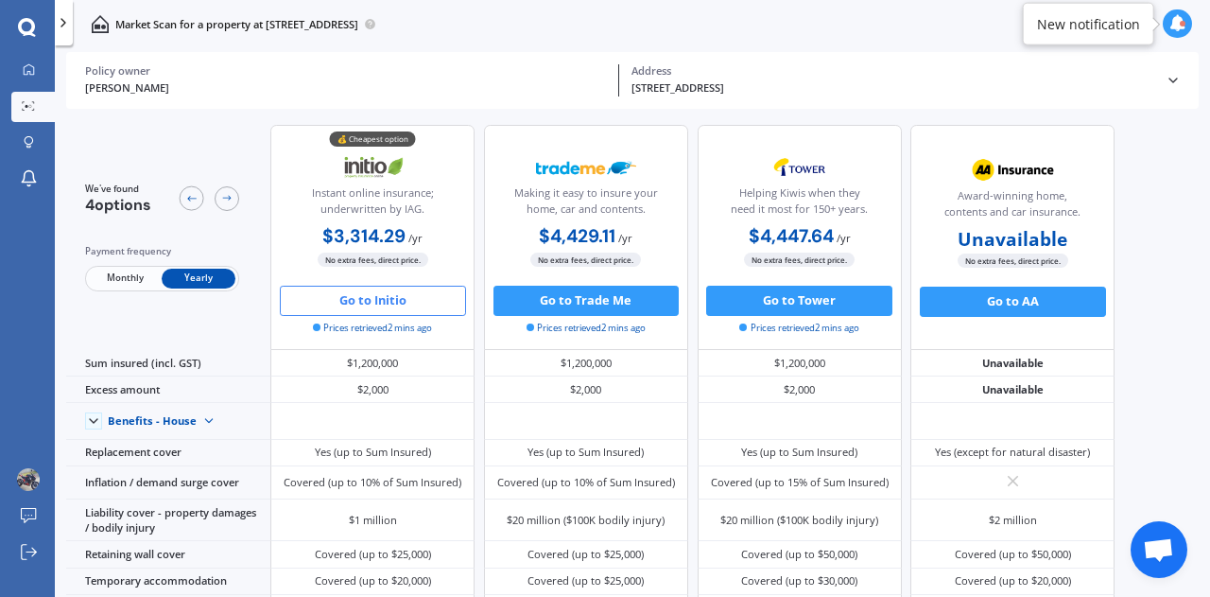
click at [389, 304] on button "Go to Initio" at bounding box center [373, 301] width 186 height 30
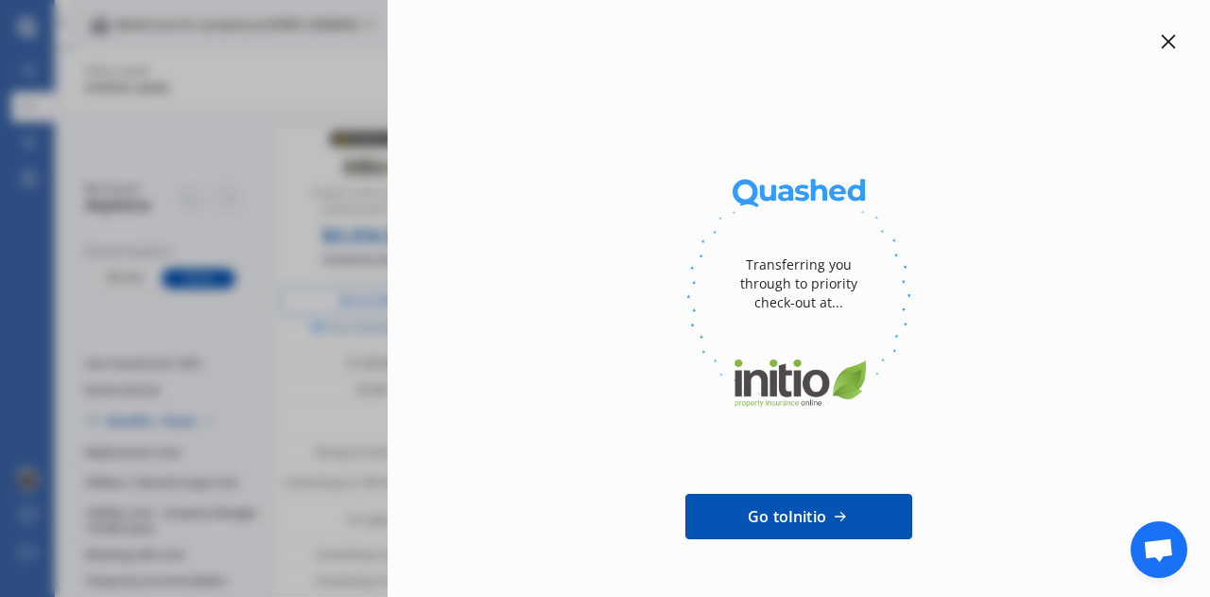
click at [1161, 43] on icon at bounding box center [1168, 41] width 15 height 15
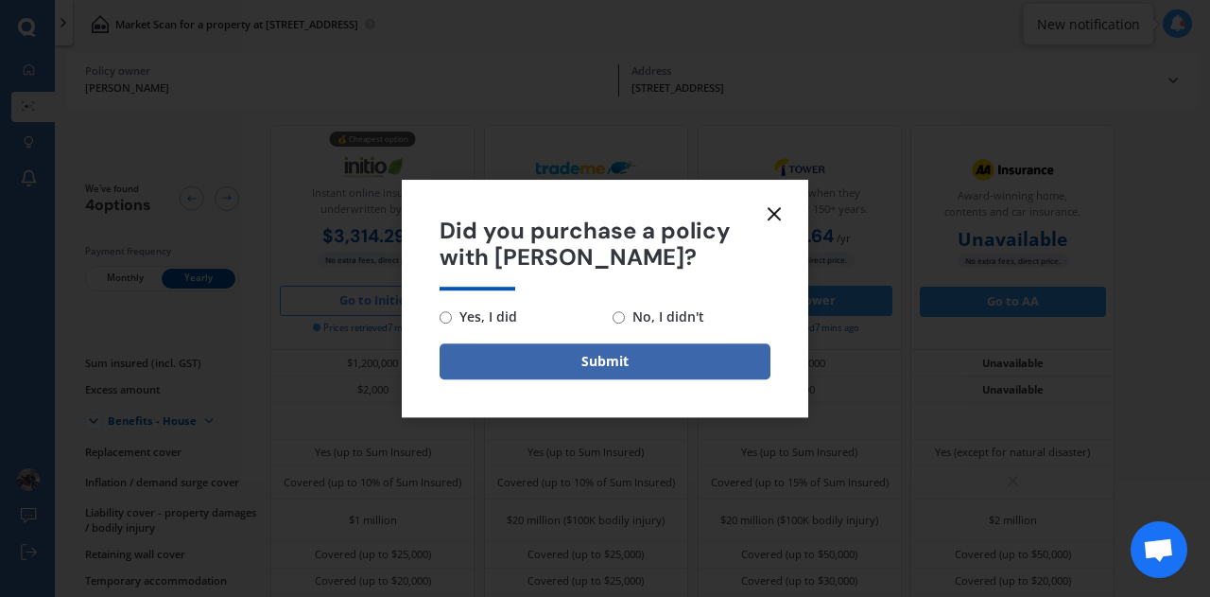
click at [774, 207] on icon at bounding box center [774, 213] width 23 height 23
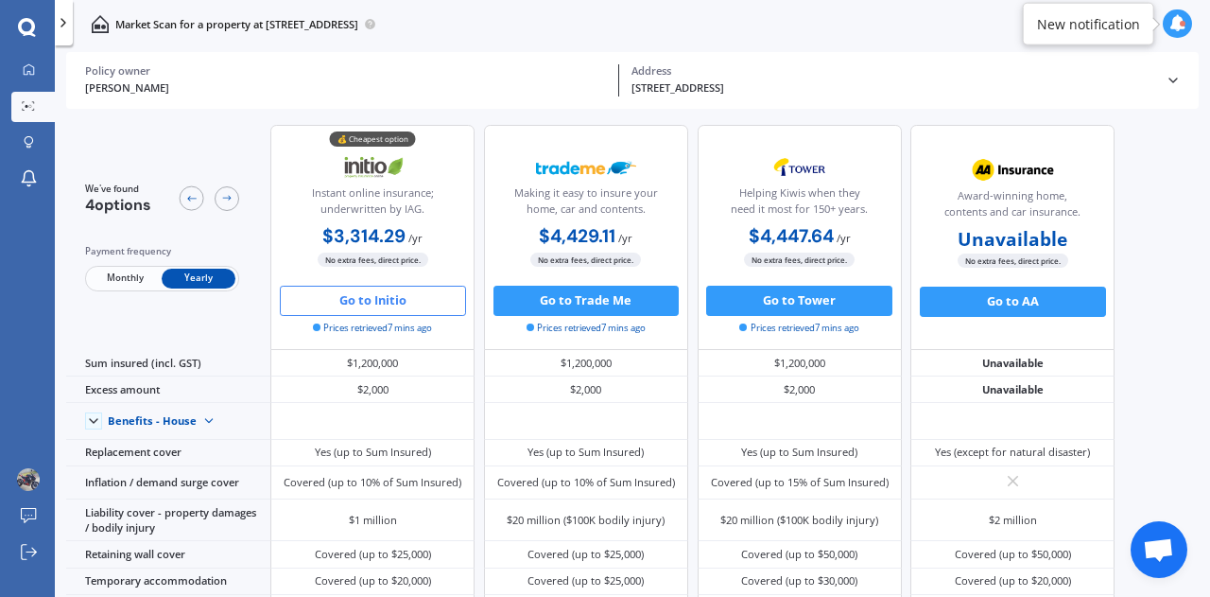
click at [24, 25] on icon at bounding box center [27, 27] width 18 height 19
